Goal: Obtain resource: Obtain resource

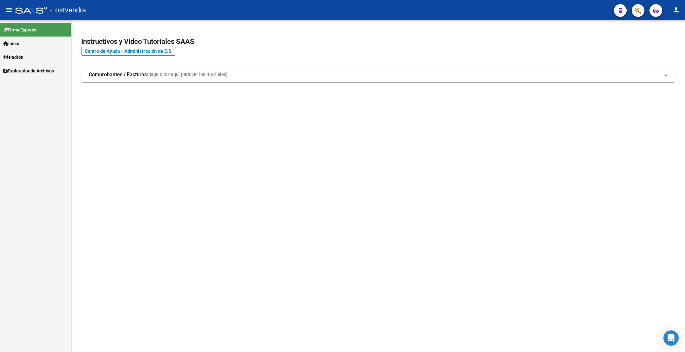
click at [32, 72] on span "Explorador de Archivos" at bounding box center [28, 70] width 51 height 7
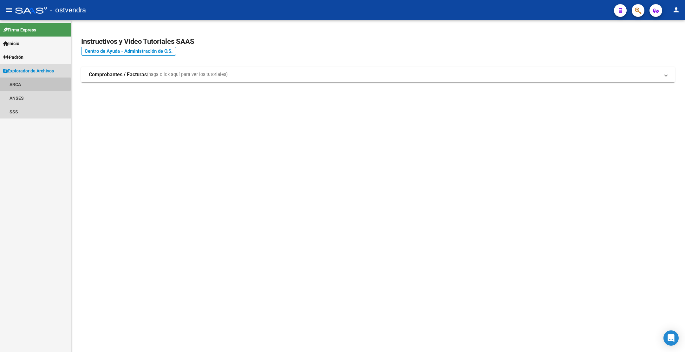
click at [18, 84] on link "ARCA" at bounding box center [35, 84] width 71 height 14
click at [41, 97] on link "Relaciones Laborales" at bounding box center [35, 98] width 71 height 14
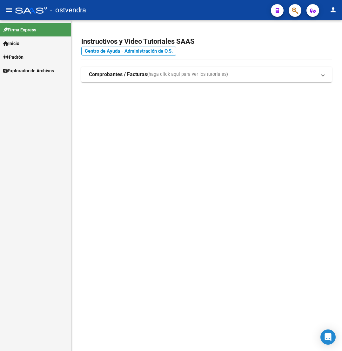
click at [16, 59] on span "Padrón" at bounding box center [13, 57] width 20 height 7
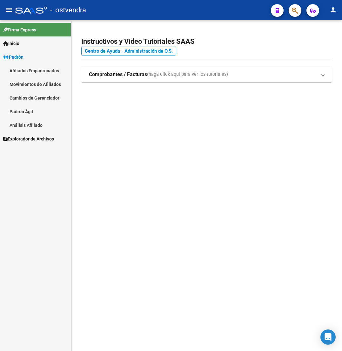
click at [50, 140] on span "Explorador de Archivos" at bounding box center [28, 138] width 51 height 7
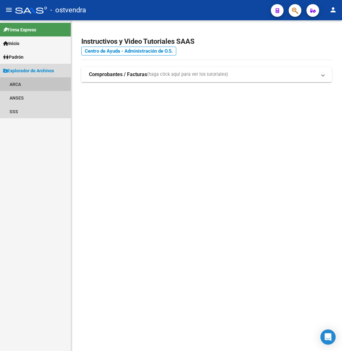
click at [17, 83] on link "ARCA" at bounding box center [35, 84] width 71 height 14
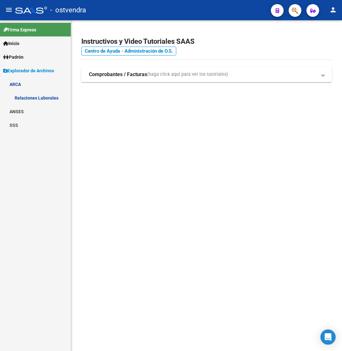
click at [51, 99] on link "Relaciones Laborales" at bounding box center [35, 98] width 71 height 14
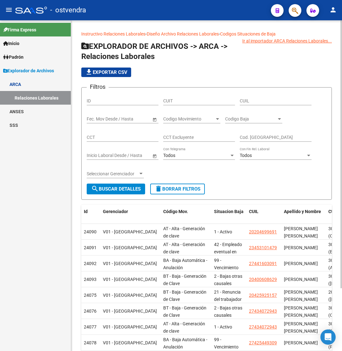
click at [201, 122] on div "Codigo Movimiento Codigo Movimiento" at bounding box center [191, 117] width 57 height 13
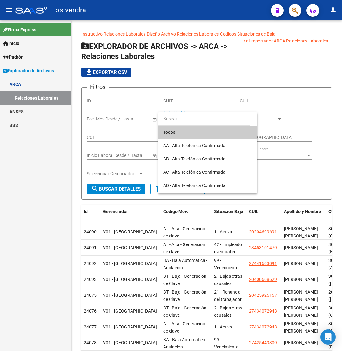
click at [204, 66] on div at bounding box center [171, 175] width 342 height 351
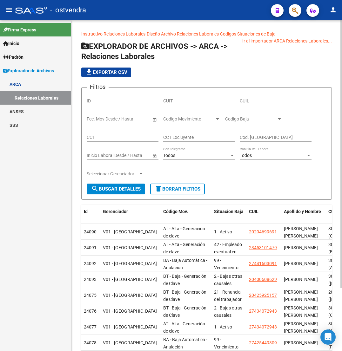
click at [202, 122] on div "Codigo Movimiento Codigo Movimiento" at bounding box center [191, 117] width 57 height 13
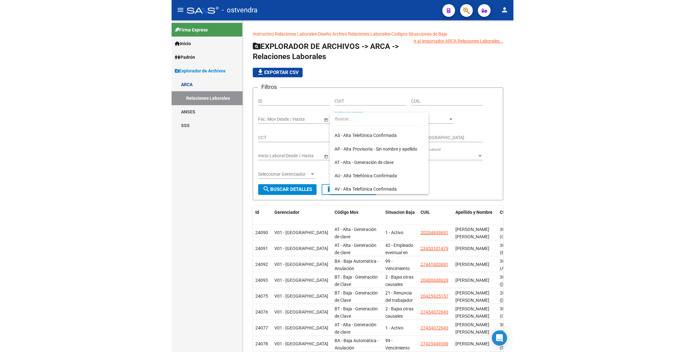
scroll to position [152, 0]
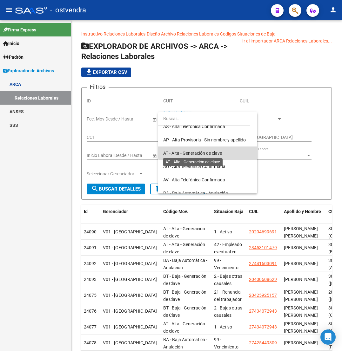
click at [215, 152] on span "AT - Alta - Generación de clave" at bounding box center [192, 153] width 59 height 5
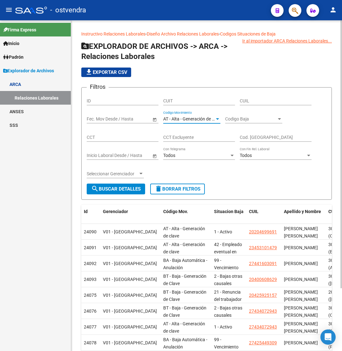
click at [127, 187] on span "search Buscar Detalles" at bounding box center [115, 189] width 49 height 6
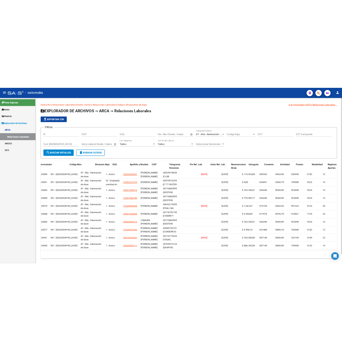
scroll to position [0, 0]
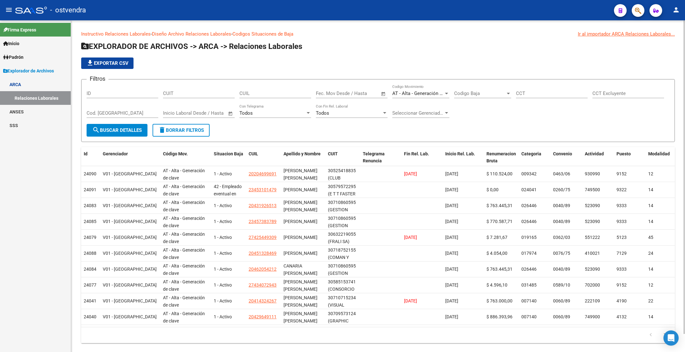
click at [231, 113] on span "Open calendar" at bounding box center [230, 113] width 15 height 15
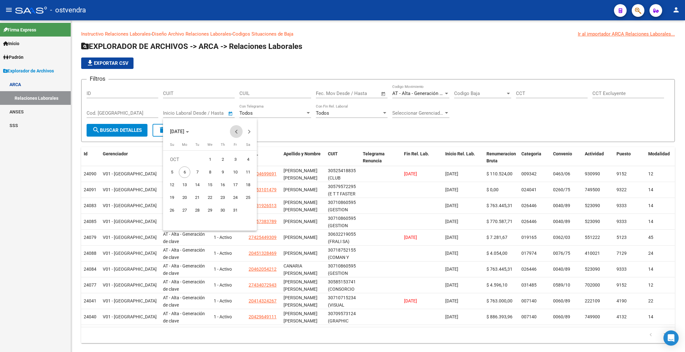
click at [233, 129] on span "Previous month" at bounding box center [236, 131] width 13 height 13
click at [196, 169] on span "1" at bounding box center [197, 171] width 11 height 11
type input "[DATE]"
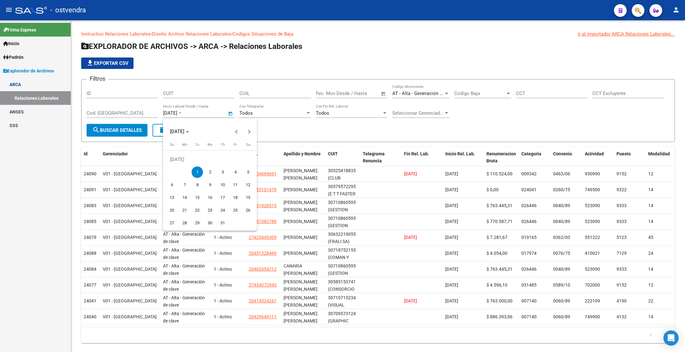
click at [277, 131] on div at bounding box center [342, 176] width 685 height 352
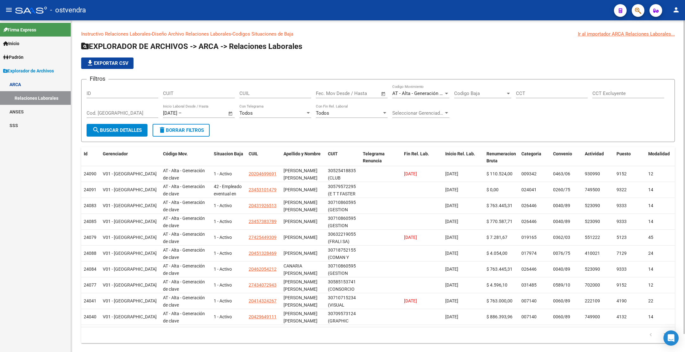
click at [136, 134] on button "search Buscar Detalles" at bounding box center [117, 130] width 61 height 13
click at [126, 62] on span "file_download Exportar CSV" at bounding box center [107, 63] width 42 height 6
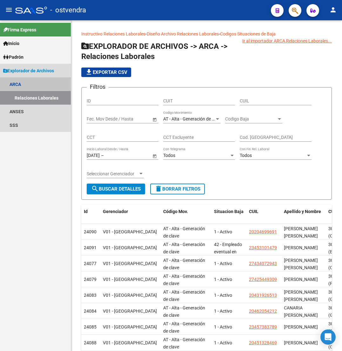
click at [44, 98] on link "Relaciones Laborales" at bounding box center [35, 98] width 71 height 14
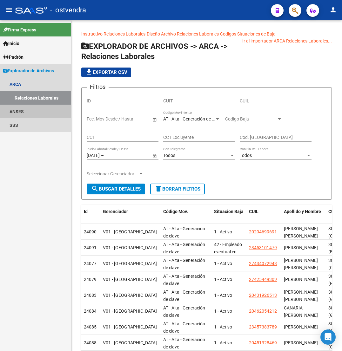
click at [27, 111] on link "ANSES" at bounding box center [35, 112] width 71 height 14
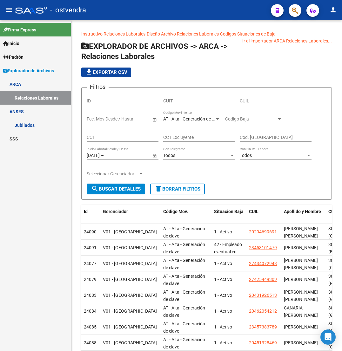
drag, startPoint x: 34, startPoint y: 122, endPoint x: 34, endPoint y: 115, distance: 7.6
click at [34, 123] on link "Jubilados" at bounding box center [35, 125] width 71 height 14
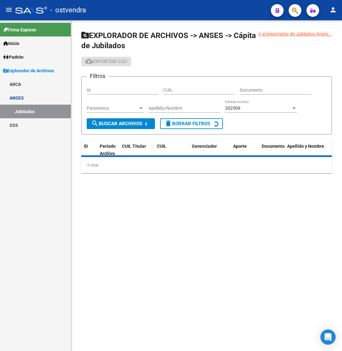
click at [37, 99] on link "ANSES" at bounding box center [35, 98] width 71 height 14
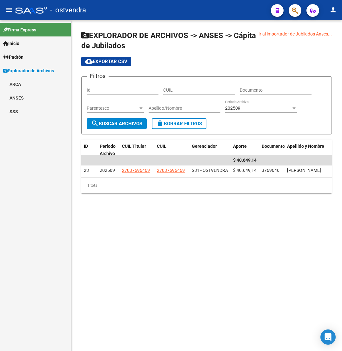
click at [32, 85] on link "ARCA" at bounding box center [35, 84] width 71 height 14
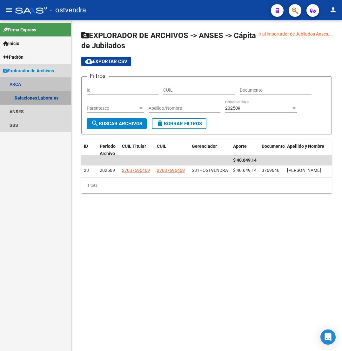
click at [36, 95] on link "Relaciones Laborales" at bounding box center [35, 98] width 71 height 14
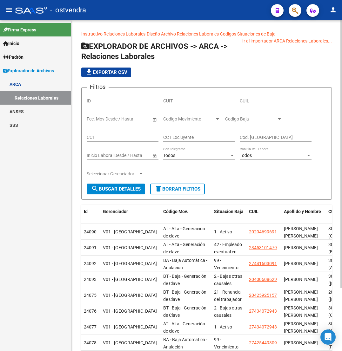
click at [253, 101] on input "CUIL" at bounding box center [276, 100] width 72 height 5
paste input "20-40491708-1"
type input "20-40491708-1"
click at [127, 188] on span "search Buscar Detalles" at bounding box center [115, 189] width 49 height 6
